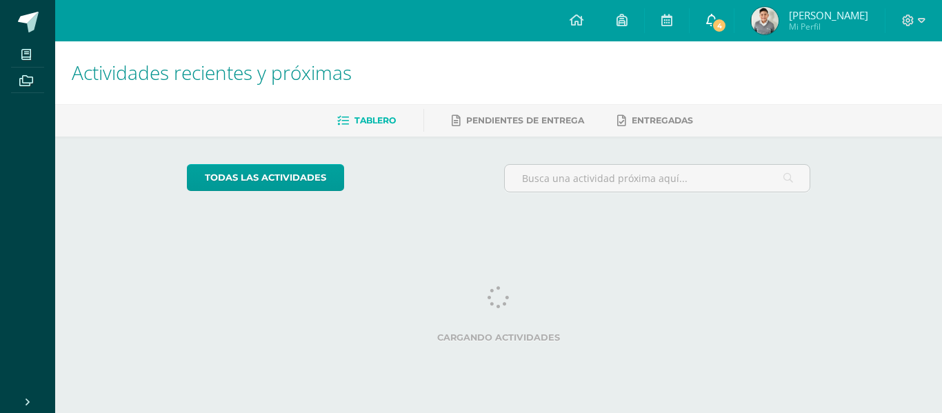
drag, startPoint x: 0, startPoint y: 0, endPoint x: 714, endPoint y: 24, distance: 714.6
click at [714, 24] on link "4" at bounding box center [711, 20] width 44 height 41
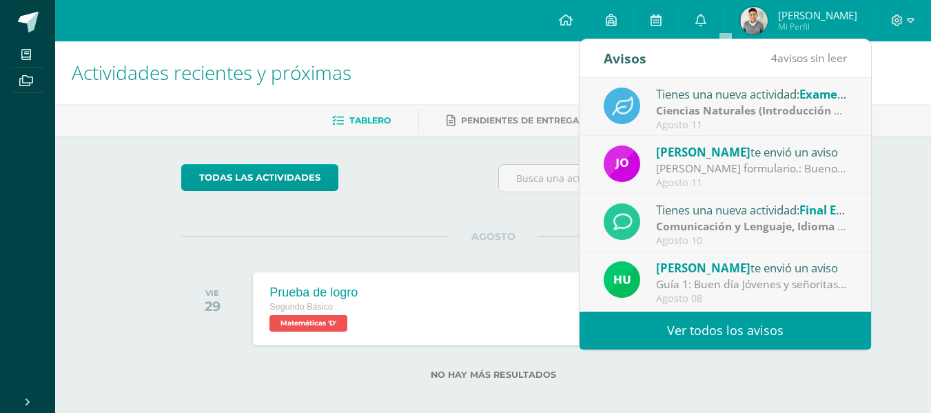
click at [708, 323] on link "Ver todos los avisos" at bounding box center [726, 331] width 292 height 38
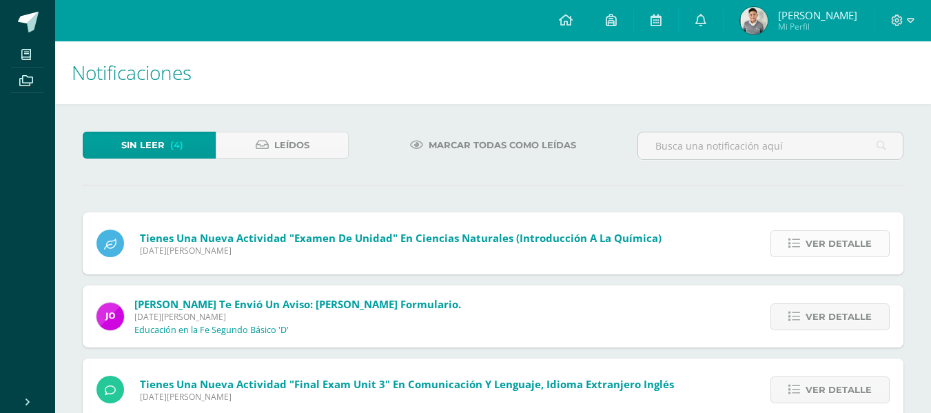
click at [807, 239] on link "Ver detalle" at bounding box center [830, 243] width 119 height 27
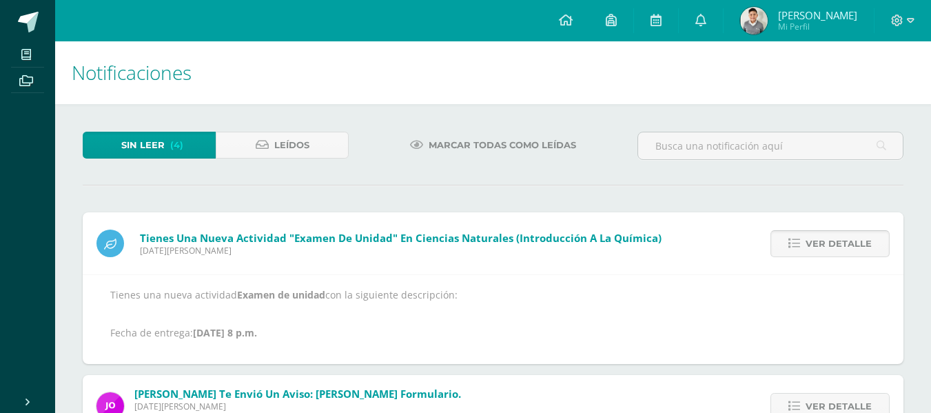
click at [807, 238] on link "Ver detalle" at bounding box center [830, 243] width 119 height 27
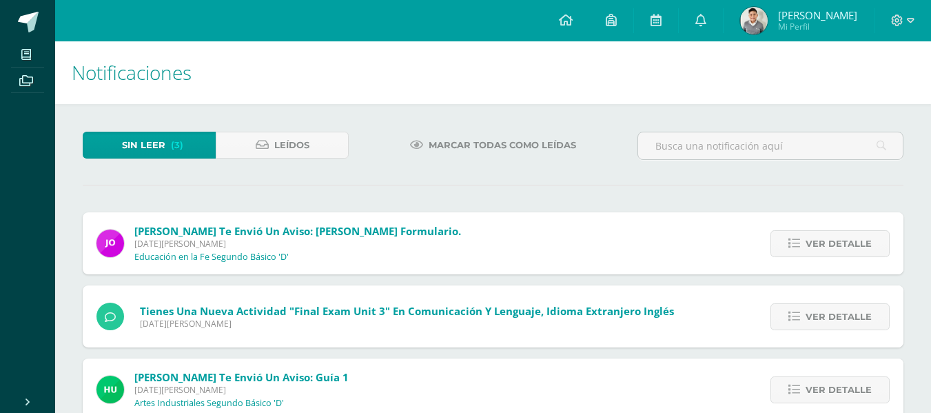
click at [807, 238] on link "Ver detalle" at bounding box center [830, 243] width 119 height 27
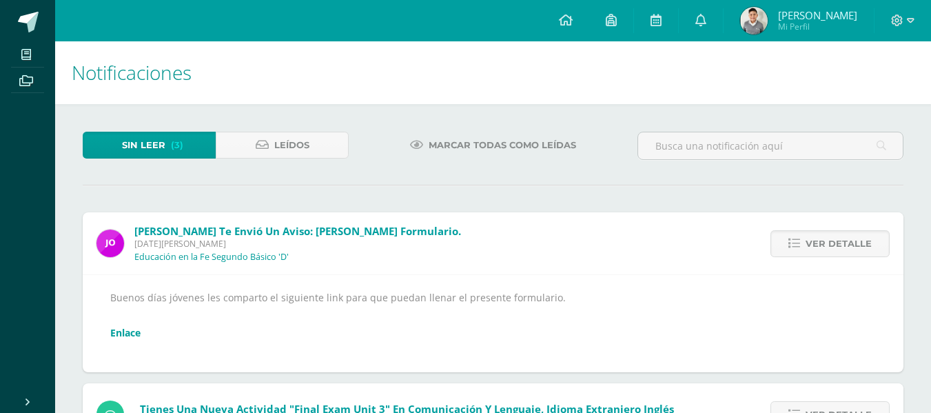
click at [131, 333] on link "Enlace" at bounding box center [125, 332] width 30 height 13
click at [826, 236] on span "Ver detalle" at bounding box center [839, 244] width 66 height 26
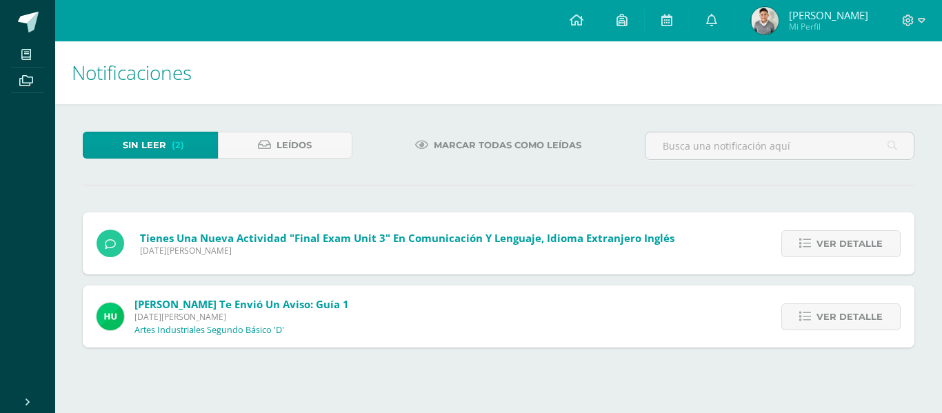
click at [826, 236] on span "Ver detalle" at bounding box center [849, 244] width 66 height 26
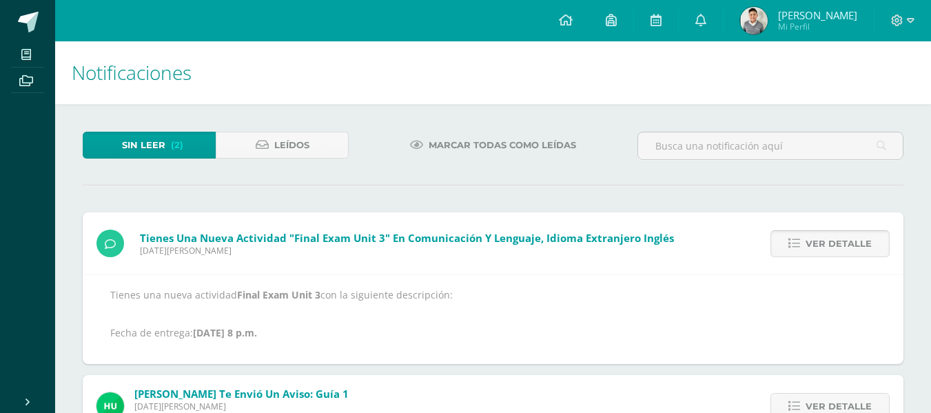
click at [824, 237] on span "Ver detalle" at bounding box center [839, 244] width 66 height 26
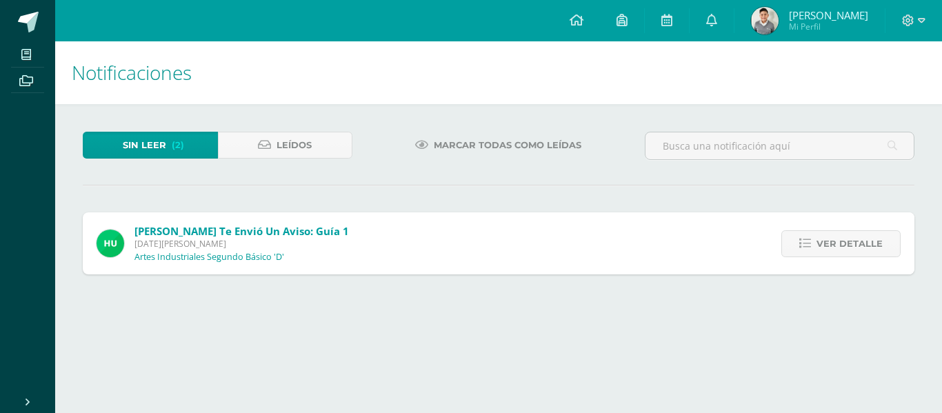
click at [824, 237] on span "Ver detalle" at bounding box center [849, 244] width 66 height 26
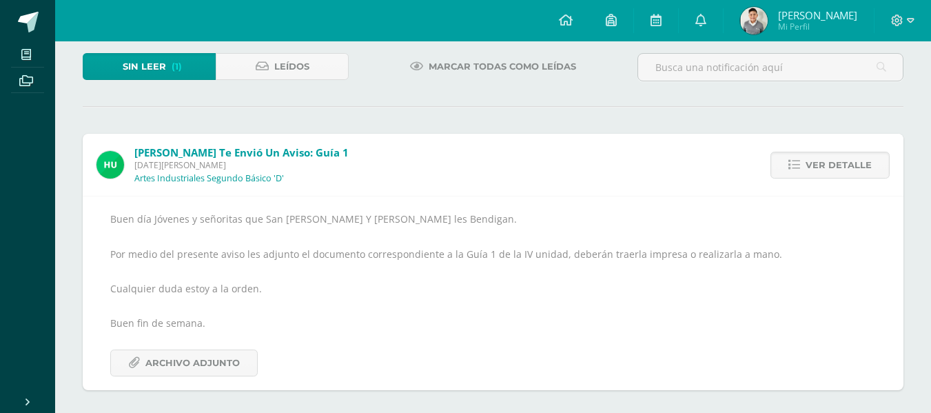
scroll to position [83, 0]
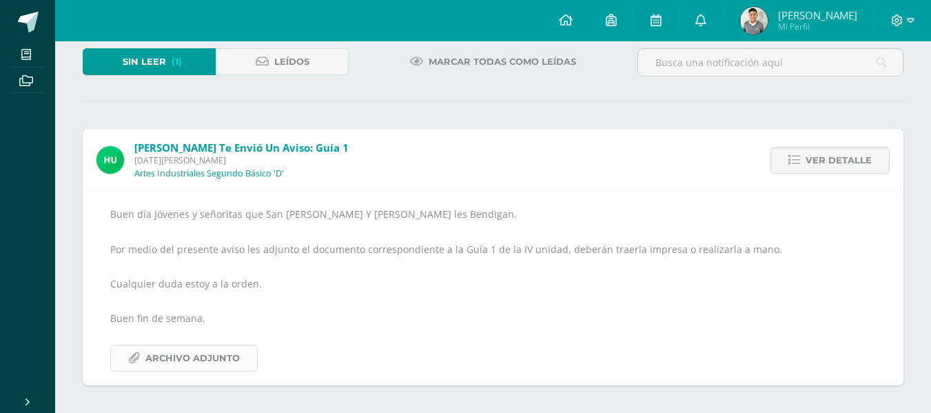
click at [168, 345] on span "Archivo Adjunto" at bounding box center [192, 358] width 94 height 26
click at [848, 158] on span "Ver detalle" at bounding box center [839, 161] width 66 height 26
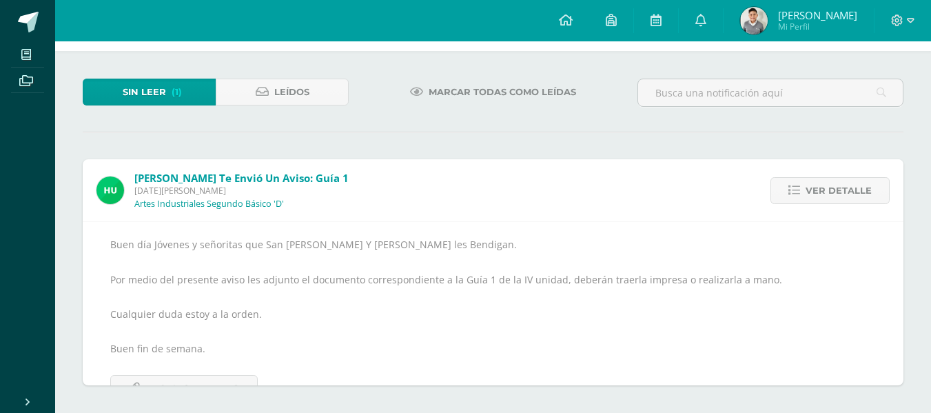
scroll to position [0, 0]
